Goal: Task Accomplishment & Management: Manage account settings

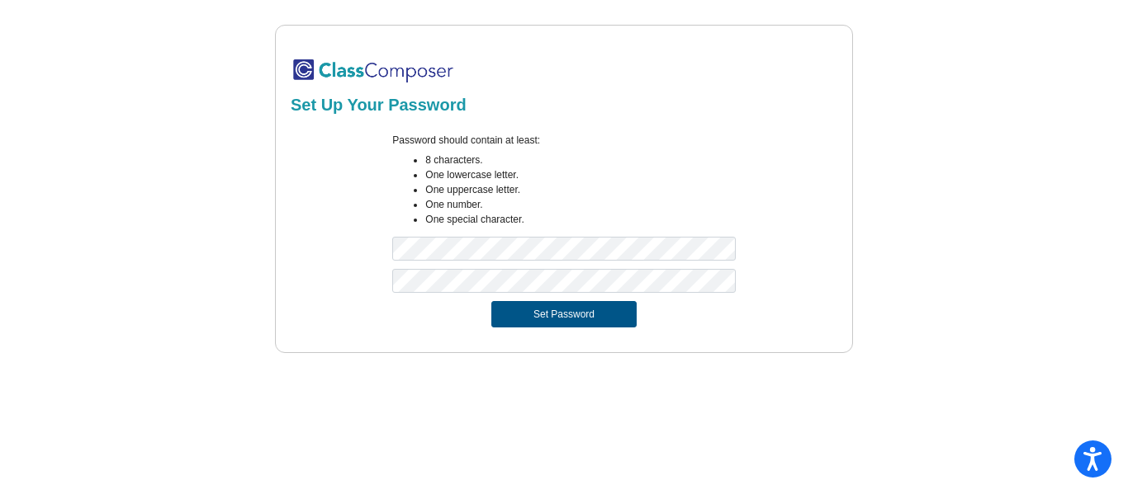
click at [614, 317] on button "Set Password" at bounding box center [563, 314] width 145 height 26
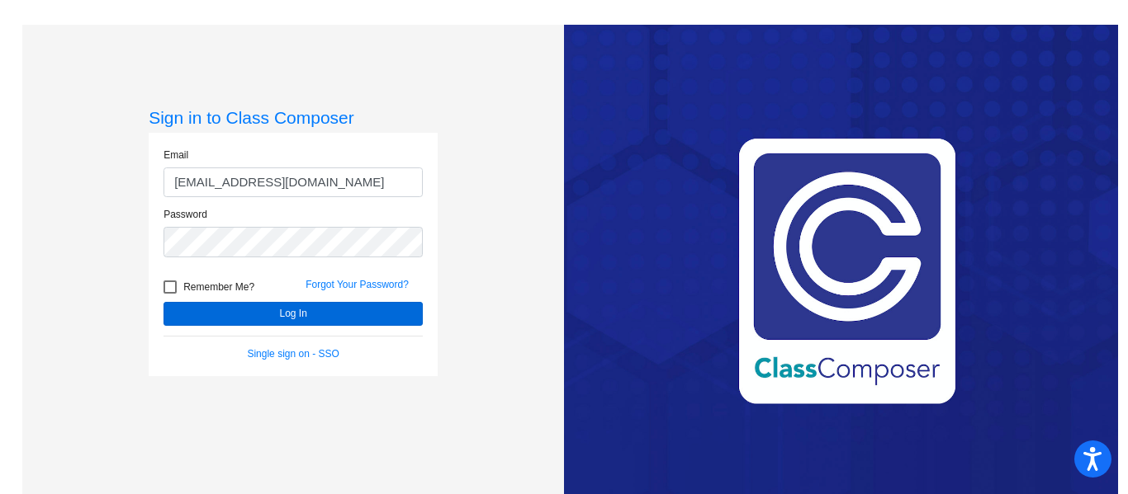
type input "[EMAIL_ADDRESS][DOMAIN_NAME]"
click at [289, 317] on button "Log In" at bounding box center [292, 314] width 259 height 24
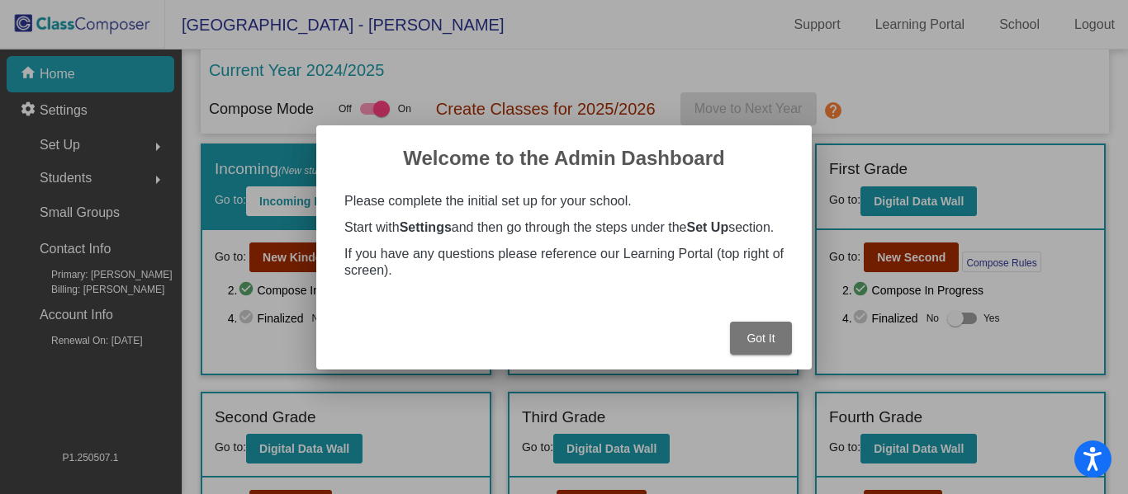
click at [750, 337] on span "Got It" at bounding box center [760, 338] width 28 height 13
